Goal: Information Seeking & Learning: Learn about a topic

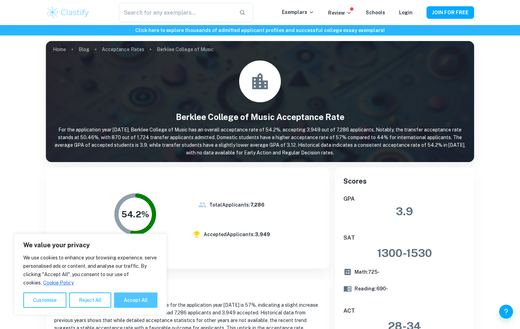
click at [144, 299] on button "Accept All" at bounding box center [135, 300] width 43 height 15
checkbox input "true"
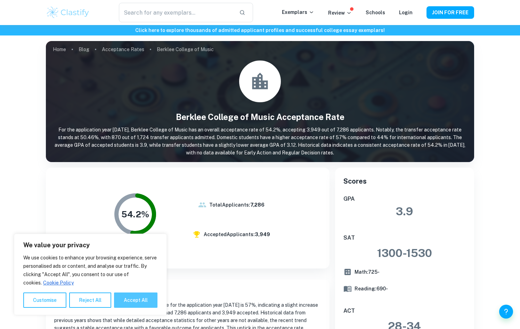
checkbox input "true"
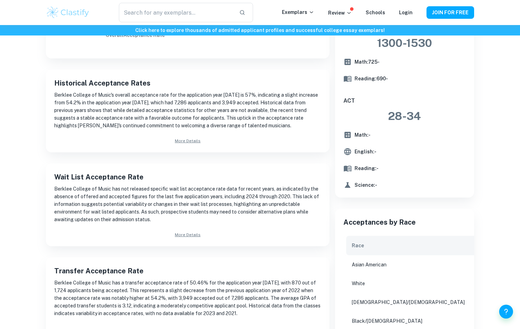
scroll to position [169, 0]
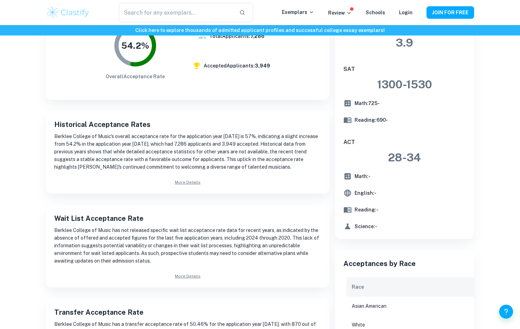
click at [192, 185] on div "Historical Acceptance Rates Berklee College of Music's overall acceptance rate …" at bounding box center [188, 152] width 284 height 83
click at [191, 184] on link "More Details" at bounding box center [187, 182] width 267 height 6
